Goal: Information Seeking & Learning: Check status

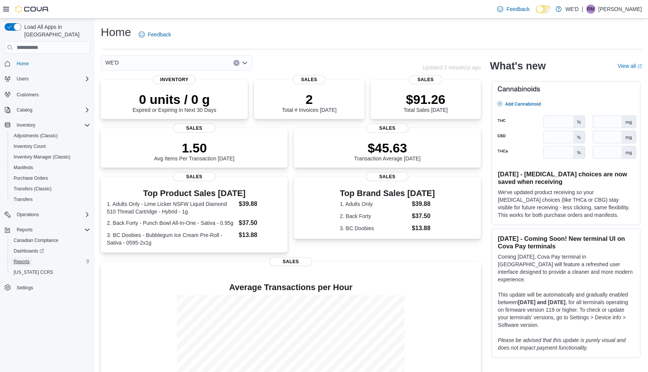
click at [32, 257] on link "Reports" at bounding box center [22, 261] width 22 height 9
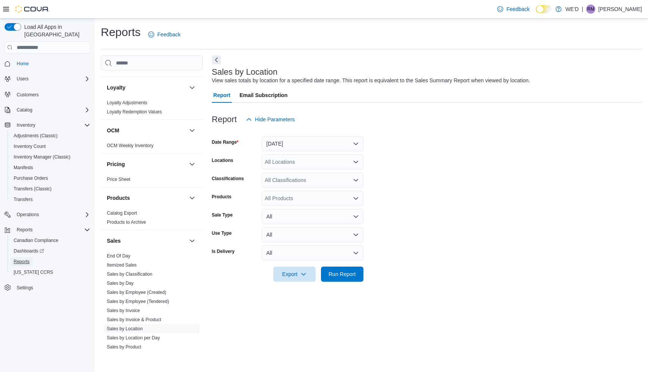
scroll to position [381, 0]
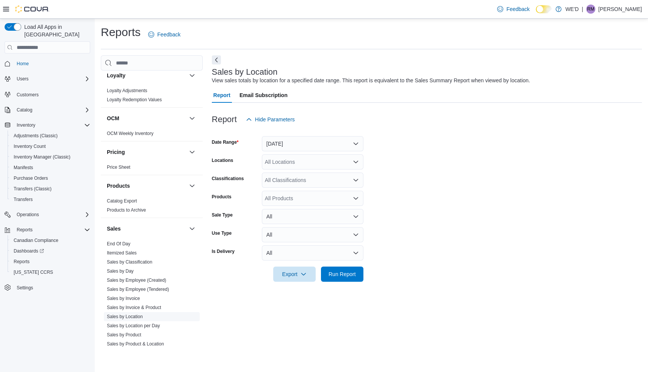
click at [137, 314] on link "Sales by Location" at bounding box center [125, 316] width 36 height 5
click at [345, 277] on span "Run Report" at bounding box center [342, 274] width 27 height 8
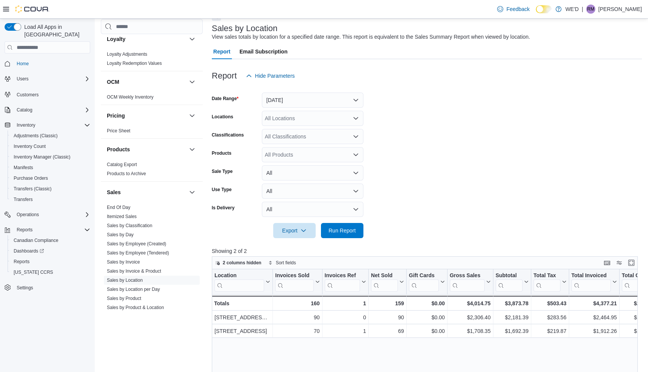
scroll to position [49, 0]
